Goal: Use online tool/utility: Utilize a website feature to perform a specific function

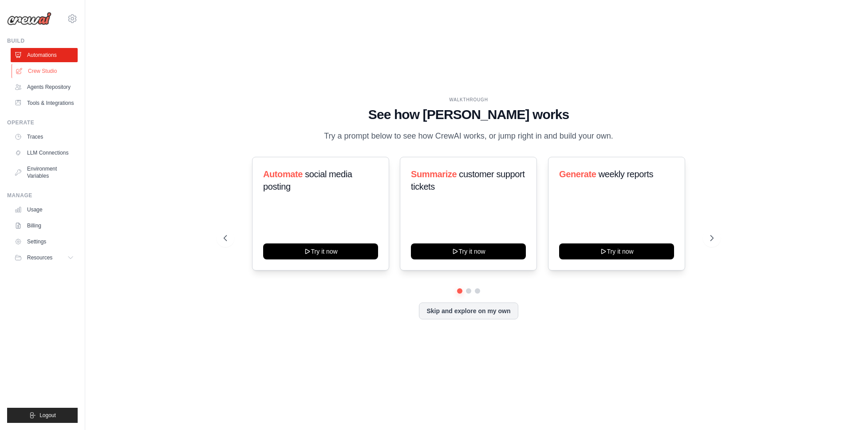
click at [52, 67] on link "Crew Studio" at bounding box center [45, 71] width 67 height 14
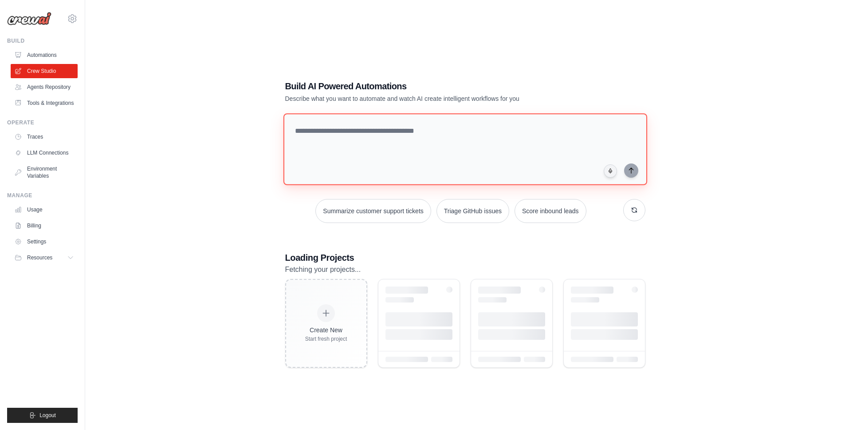
click at [406, 136] on textarea at bounding box center [465, 149] width 364 height 72
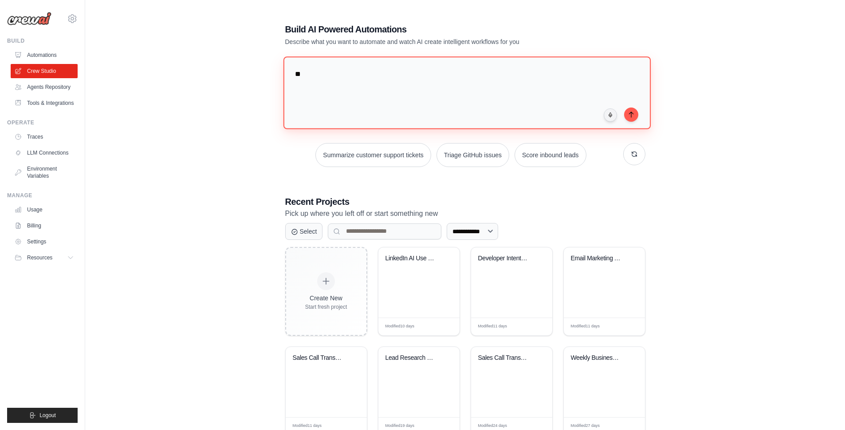
type textarea "*"
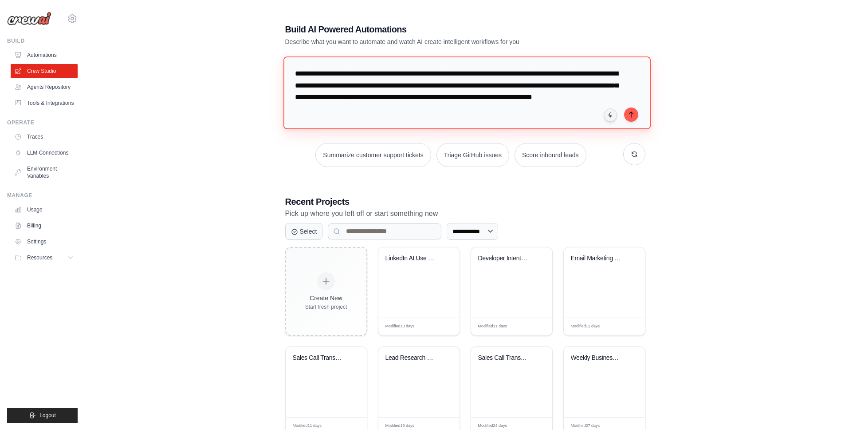
type textarea "**********"
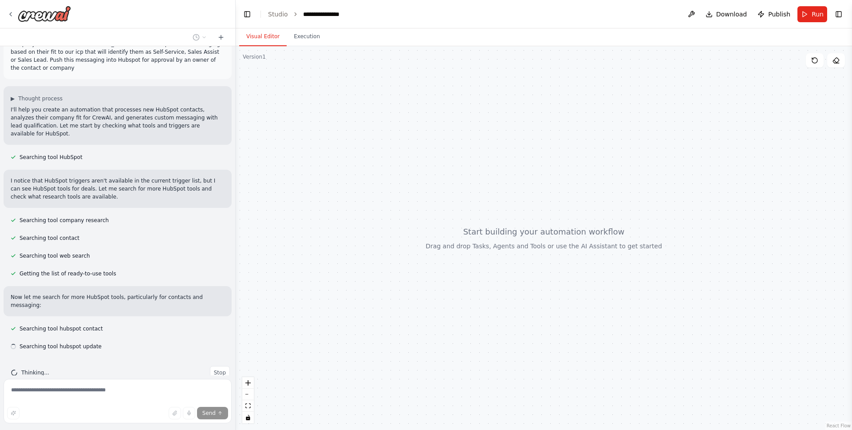
scroll to position [46, 0]
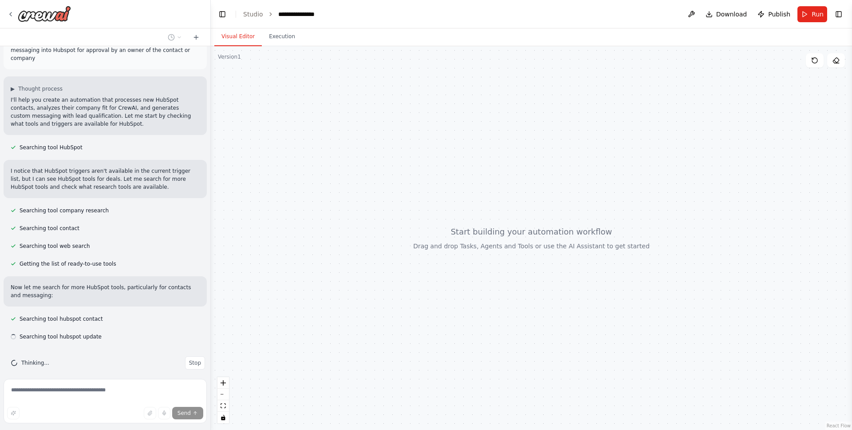
drag, startPoint x: 198, startPoint y: 163, endPoint x: 211, endPoint y: 241, distance: 79.5
click at [211, 241] on div "As new Contacts are created in HubSpot - identify their source, analyze their c…" at bounding box center [426, 215] width 852 height 430
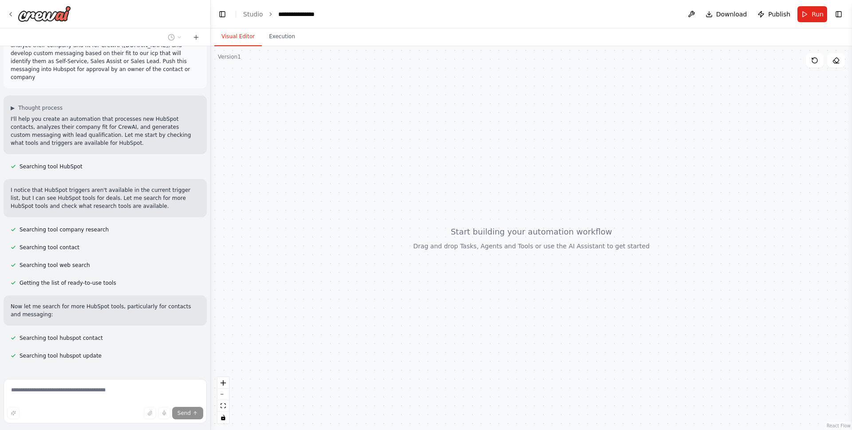
scroll to position [0, 0]
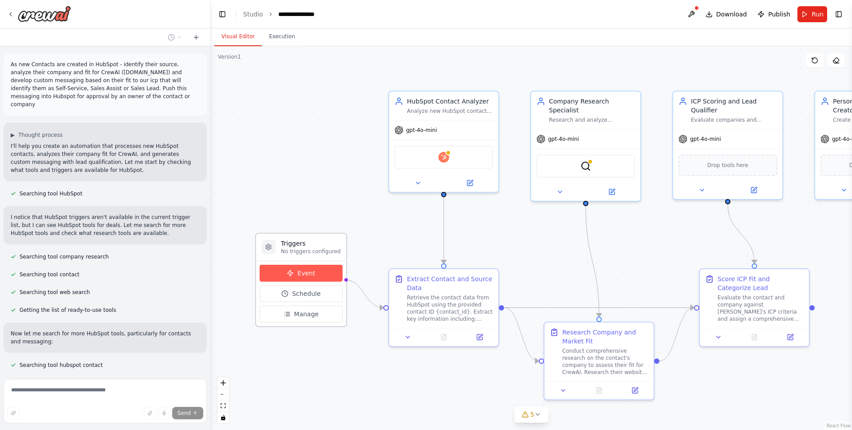
click at [316, 277] on button "Event" at bounding box center [301, 272] width 83 height 17
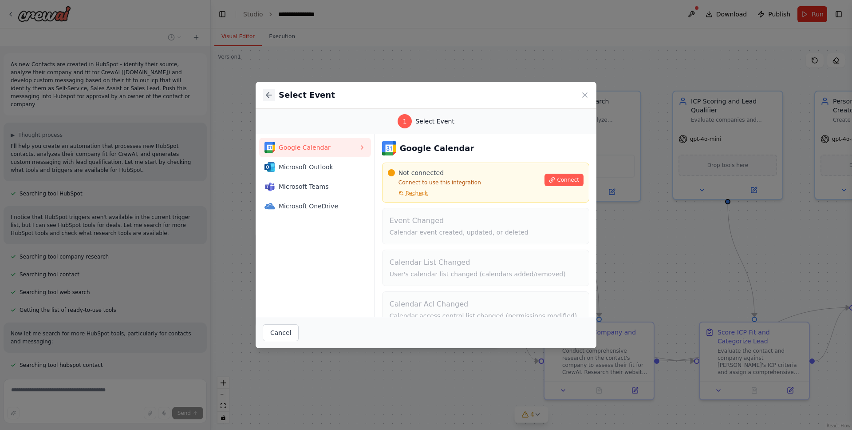
click at [270, 95] on icon at bounding box center [268, 95] width 5 height 0
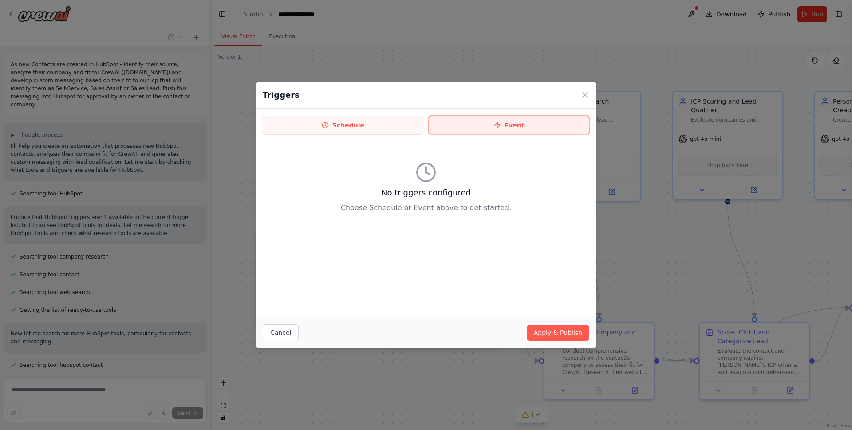
click at [493, 126] on button "Event" at bounding box center [509, 125] width 161 height 19
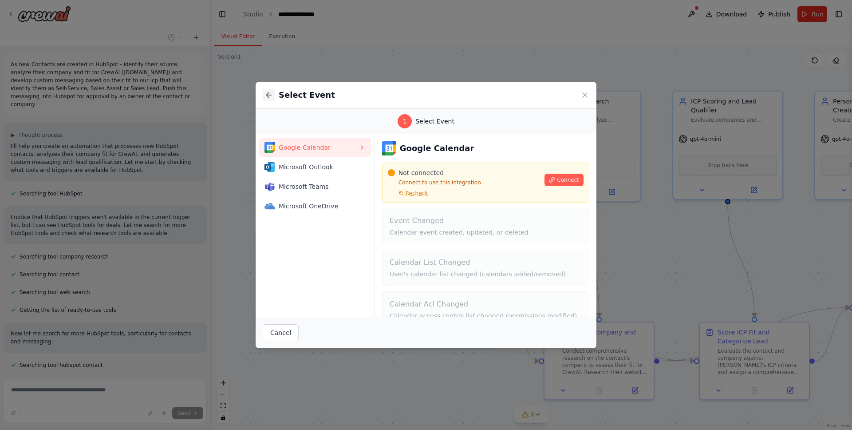
click at [272, 95] on icon at bounding box center [268, 95] width 9 height 9
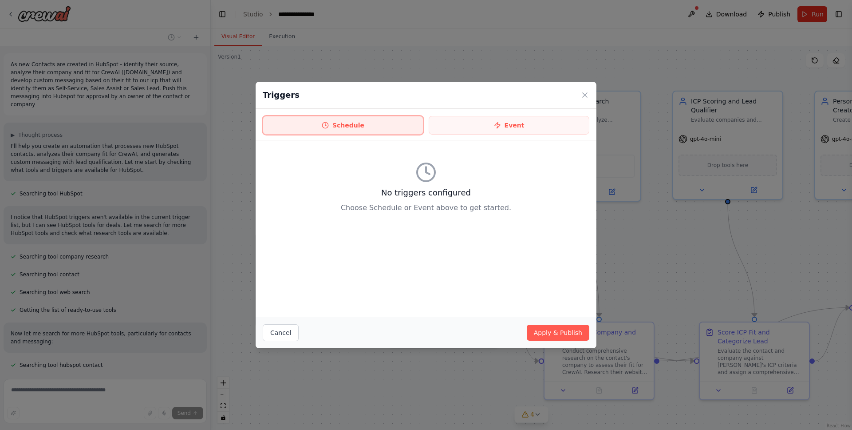
click at [341, 127] on button "Schedule" at bounding box center [343, 125] width 161 height 19
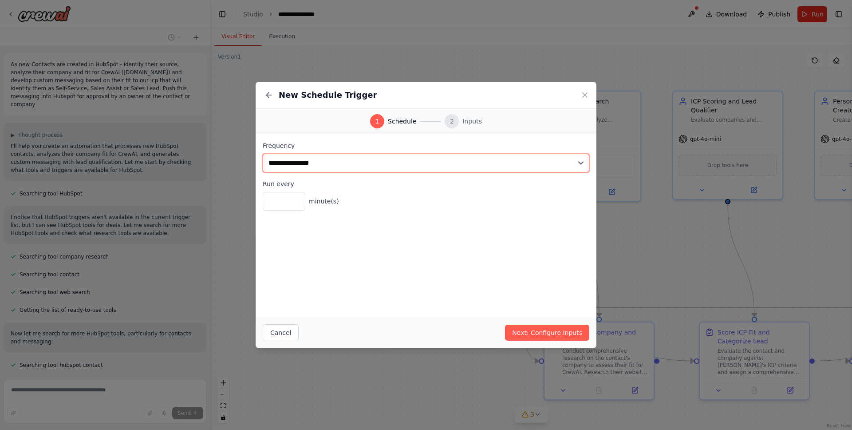
click at [405, 162] on select "**********" at bounding box center [426, 163] width 327 height 19
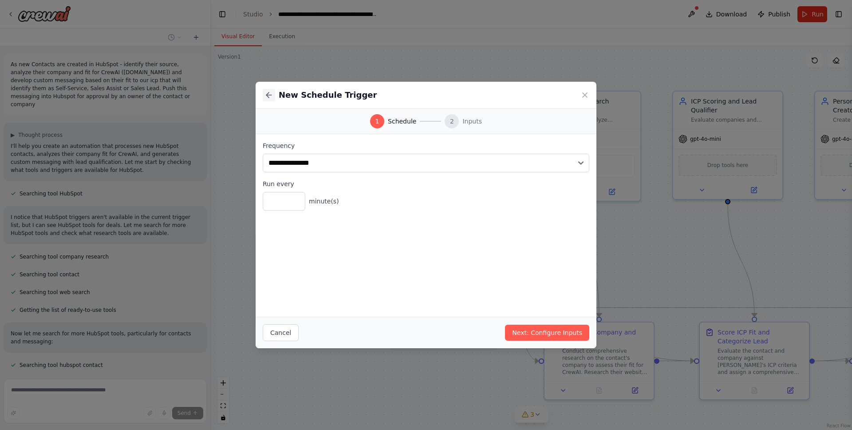
click at [268, 96] on icon at bounding box center [267, 94] width 3 height 5
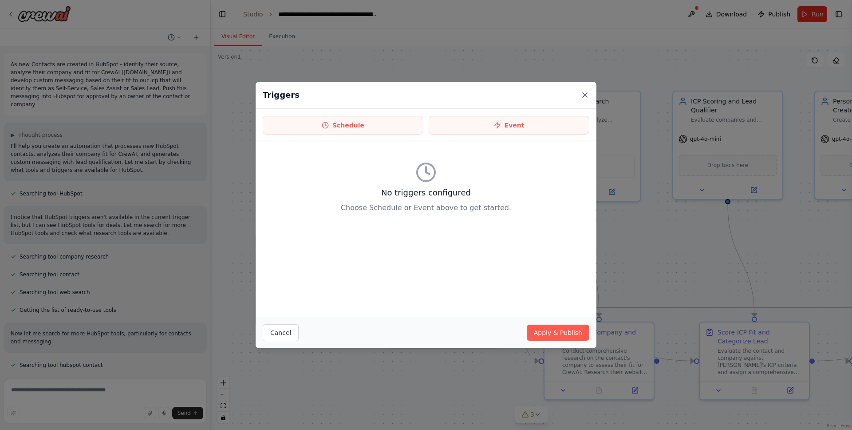
click at [585, 95] on icon at bounding box center [585, 95] width 4 height 4
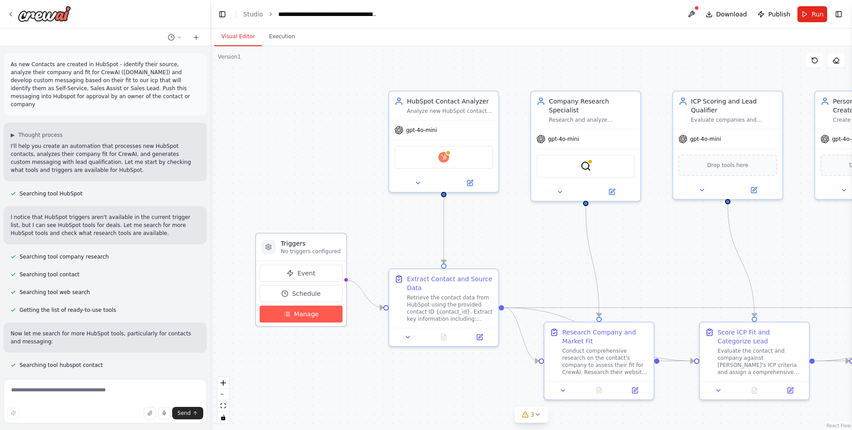
click at [309, 310] on span "Manage" at bounding box center [306, 313] width 25 height 9
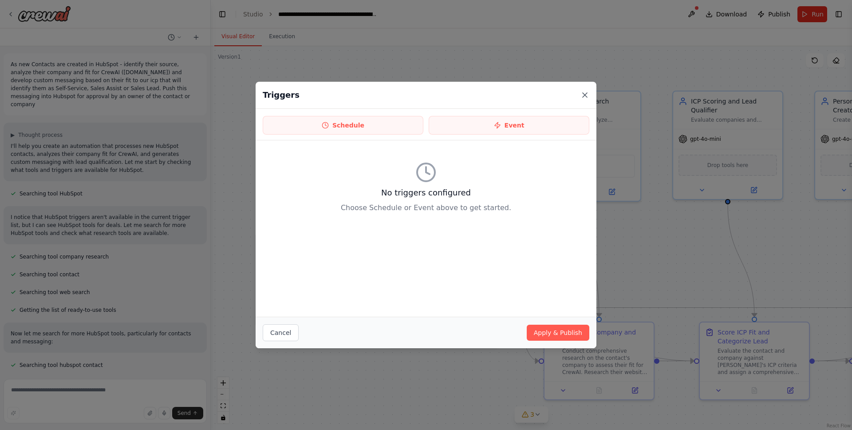
click at [584, 94] on icon at bounding box center [585, 95] width 4 height 4
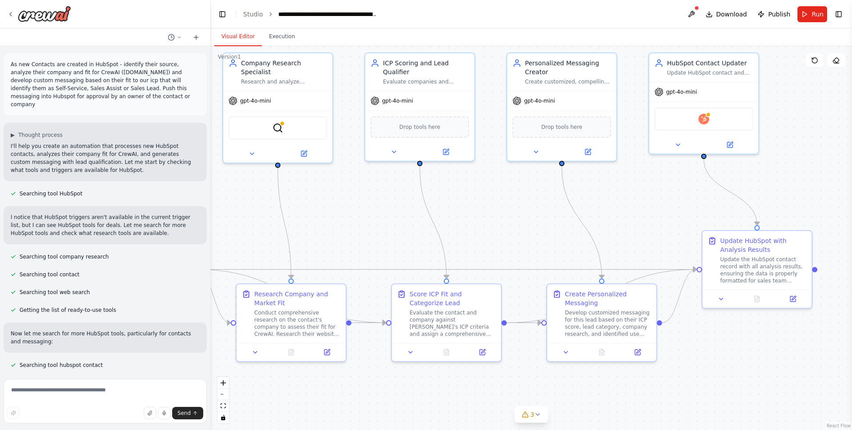
drag, startPoint x: 706, startPoint y: 247, endPoint x: 423, endPoint y: 210, distance: 285.9
click at [396, 206] on div ".deletable-edge-delete-btn { width: 20px; height: 20px; border: 0px solid #ffff…" at bounding box center [531, 237] width 641 height 383
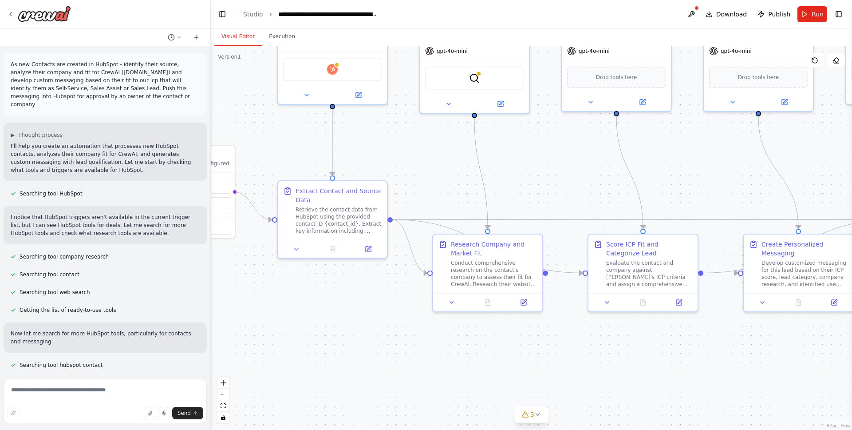
drag, startPoint x: 651, startPoint y: 213, endPoint x: 851, endPoint y: 166, distance: 206.2
click at [851, 166] on div "As new Contacts are created in HubSpot - identify their source, analyze their c…" at bounding box center [426, 215] width 852 height 430
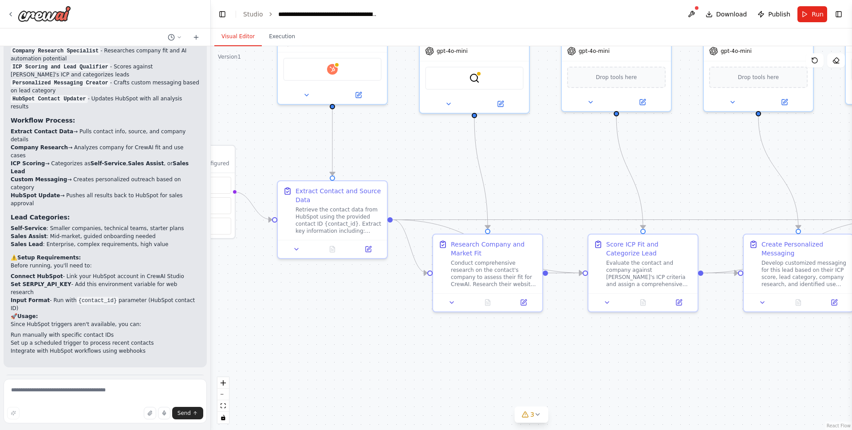
scroll to position [922, 0]
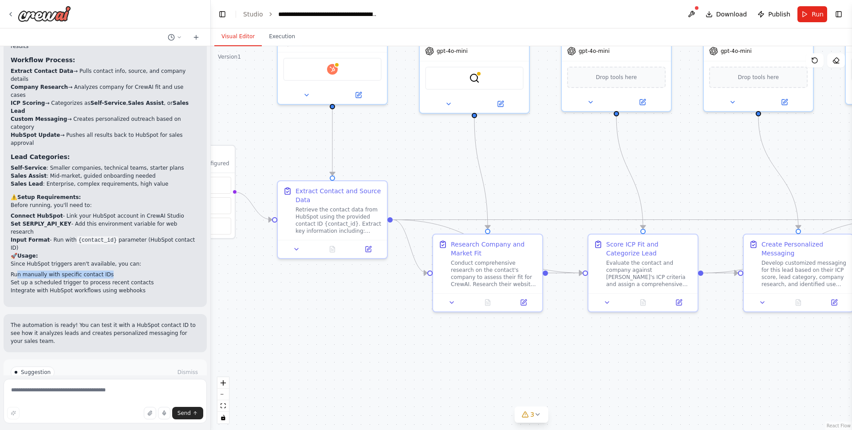
drag, startPoint x: 17, startPoint y: 240, endPoint x: 126, endPoint y: 243, distance: 108.3
click at [126, 270] on li "Run manually with specific contact IDs" at bounding box center [105, 274] width 189 height 8
drag, startPoint x: 18, startPoint y: 249, endPoint x: 123, endPoint y: 249, distance: 105.2
click at [123, 278] on li "Set up a scheduled trigger to process recent contacts" at bounding box center [105, 282] width 189 height 8
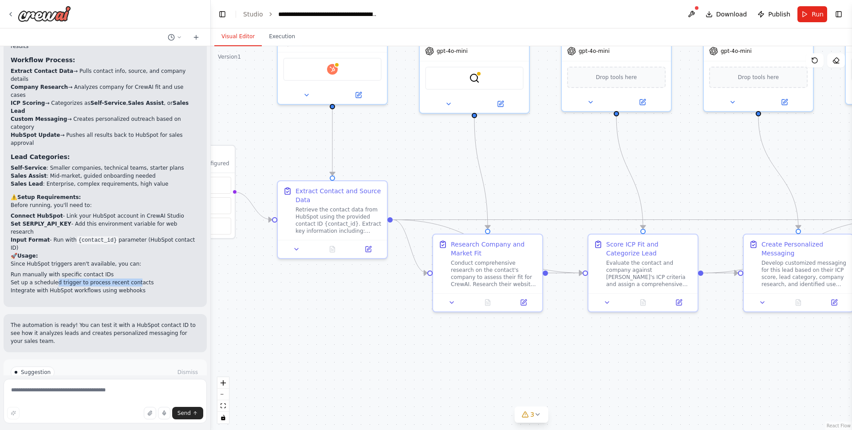
drag, startPoint x: 136, startPoint y: 250, endPoint x: 56, endPoint y: 252, distance: 80.3
click at [56, 278] on li "Set up a scheduled trigger to process recent contacts" at bounding box center [105, 282] width 189 height 8
drag, startPoint x: 35, startPoint y: 249, endPoint x: 152, endPoint y: 250, distance: 117.1
click at [152, 278] on li "Set up a scheduled trigger to process recent contacts" at bounding box center [105, 282] width 189 height 8
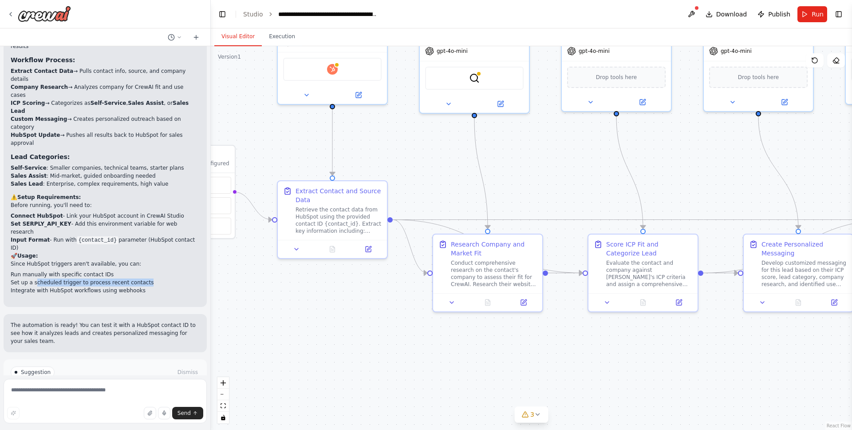
click at [152, 278] on li "Set up a scheduled trigger to process recent contacts" at bounding box center [105, 282] width 189 height 8
drag, startPoint x: 9, startPoint y: 260, endPoint x: 111, endPoint y: 260, distance: 101.6
click at [111, 260] on div "Perfect! I've created a comprehensive automation system for processing new HubS…" at bounding box center [105, 101] width 203 height 411
click at [114, 286] on li "Integrate with HubSpot workflows using webhooks" at bounding box center [105, 290] width 189 height 8
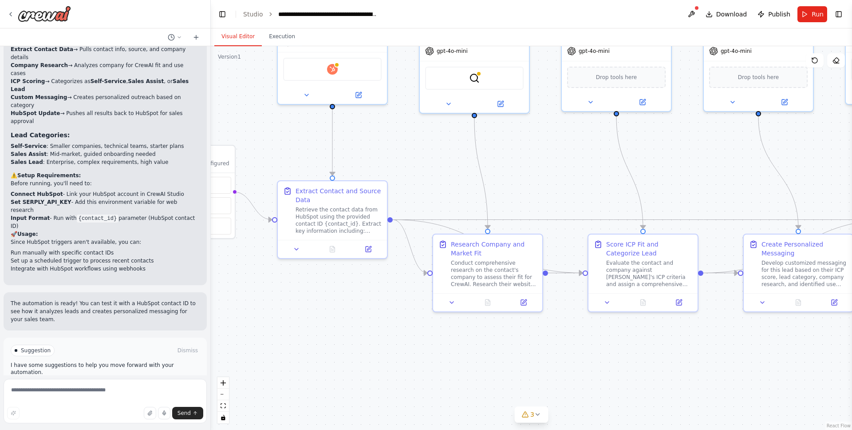
scroll to position [946, 0]
click at [120, 382] on span "Run Automation" at bounding box center [109, 385] width 43 height 7
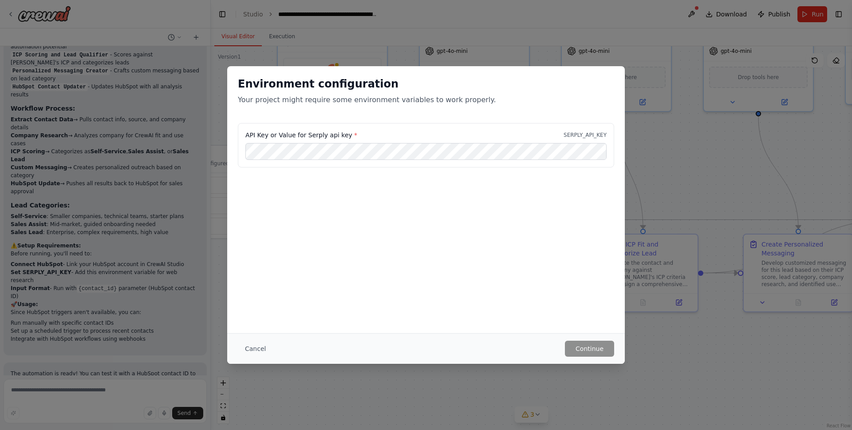
click at [397, 206] on div "API Key or Value for Serply api key * SERPLY_API_KEY" at bounding box center [426, 167] width 398 height 89
click at [332, 189] on div "API Key or Value for Serply api key * SERPLY_API_KEY" at bounding box center [426, 167] width 398 height 89
drag, startPoint x: 594, startPoint y: 347, endPoint x: 590, endPoint y: 343, distance: 5.0
click at [594, 347] on button "Continue" at bounding box center [589, 348] width 49 height 16
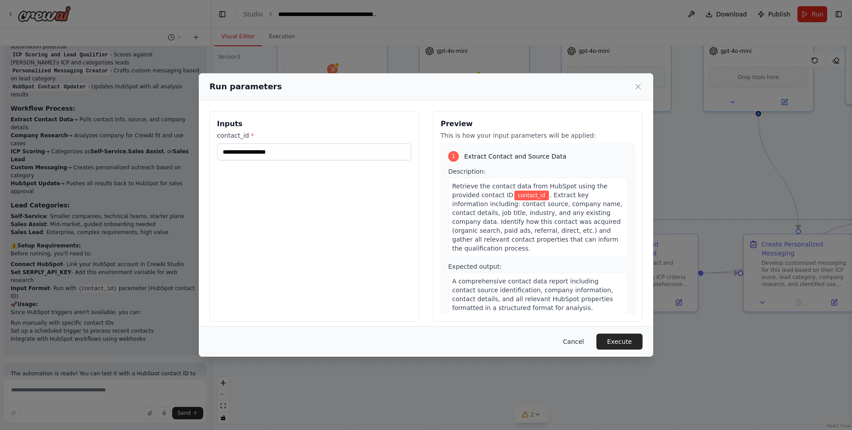
click at [575, 344] on button "Cancel" at bounding box center [573, 341] width 35 height 16
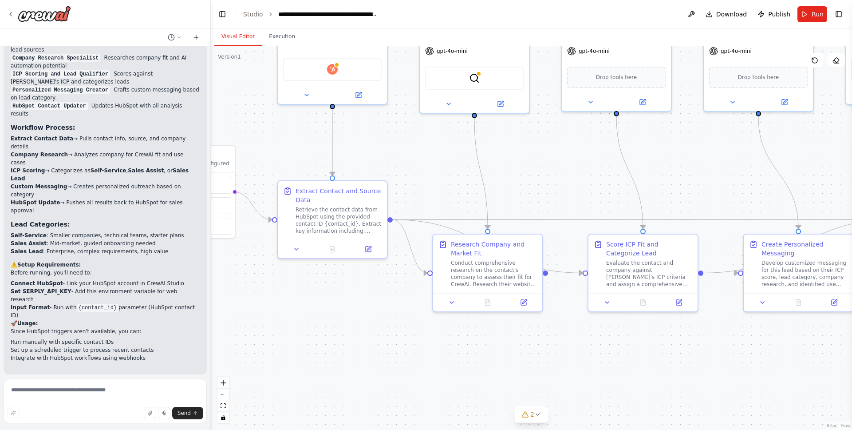
scroll to position [862, 0]
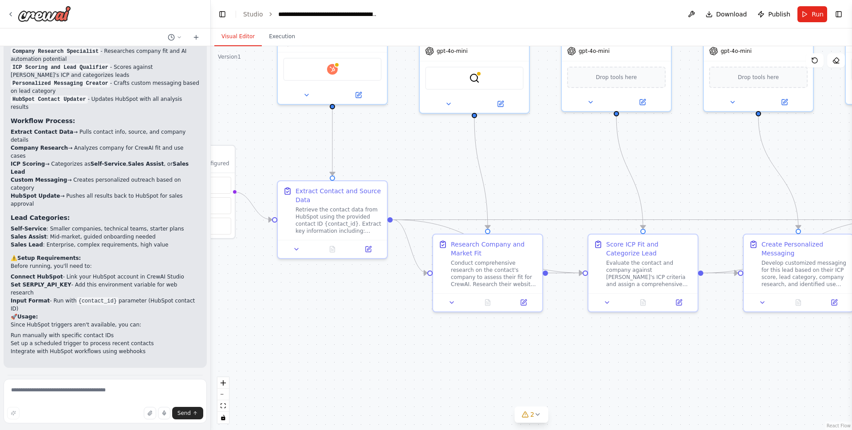
drag, startPoint x: 12, startPoint y: 260, endPoint x: 199, endPoint y: 260, distance: 187.7
click at [199, 260] on div "Perfect! I've created a comprehensive automation system for processing new HubS…" at bounding box center [105, 162] width 203 height 411
copy li "Set SERPLY_API_KEY - Add this environment variable for web research"
